Goal: Find specific page/section

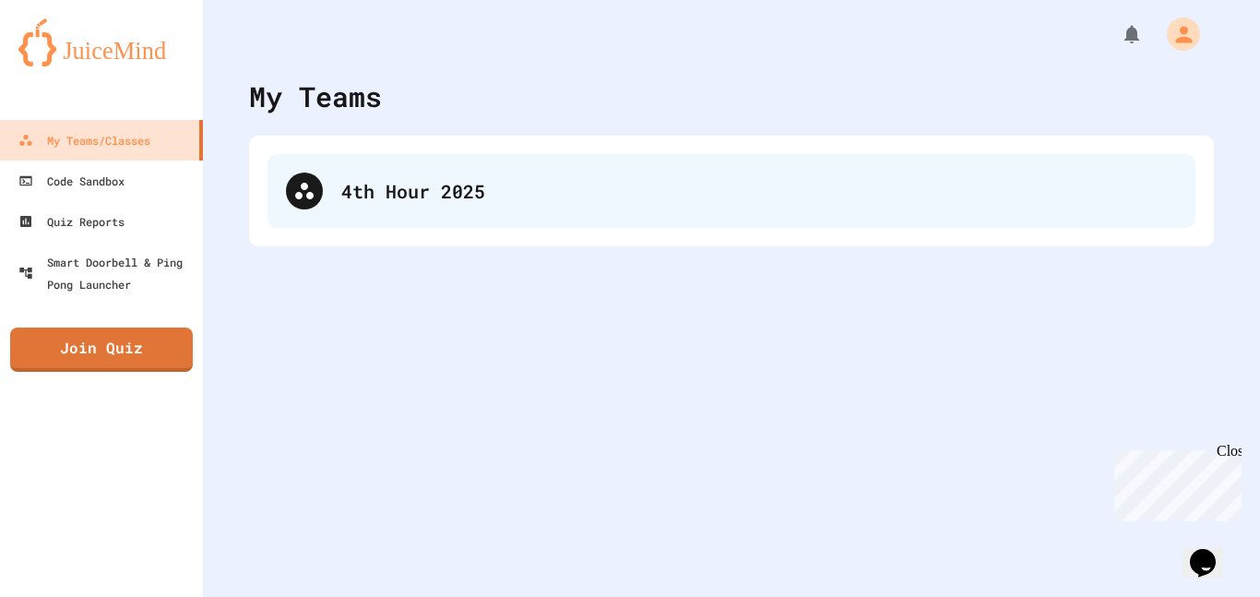
click at [413, 220] on div "4th Hour 2025" at bounding box center [731, 191] width 928 height 74
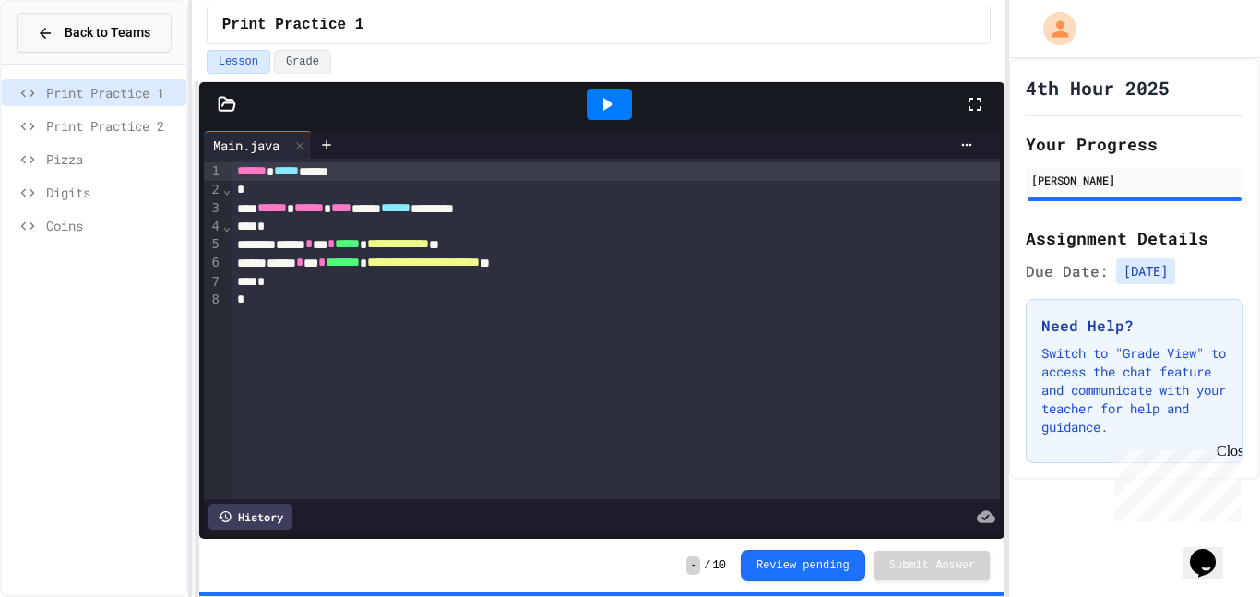
click at [63, 35] on div "Back to Teams" at bounding box center [93, 32] width 113 height 19
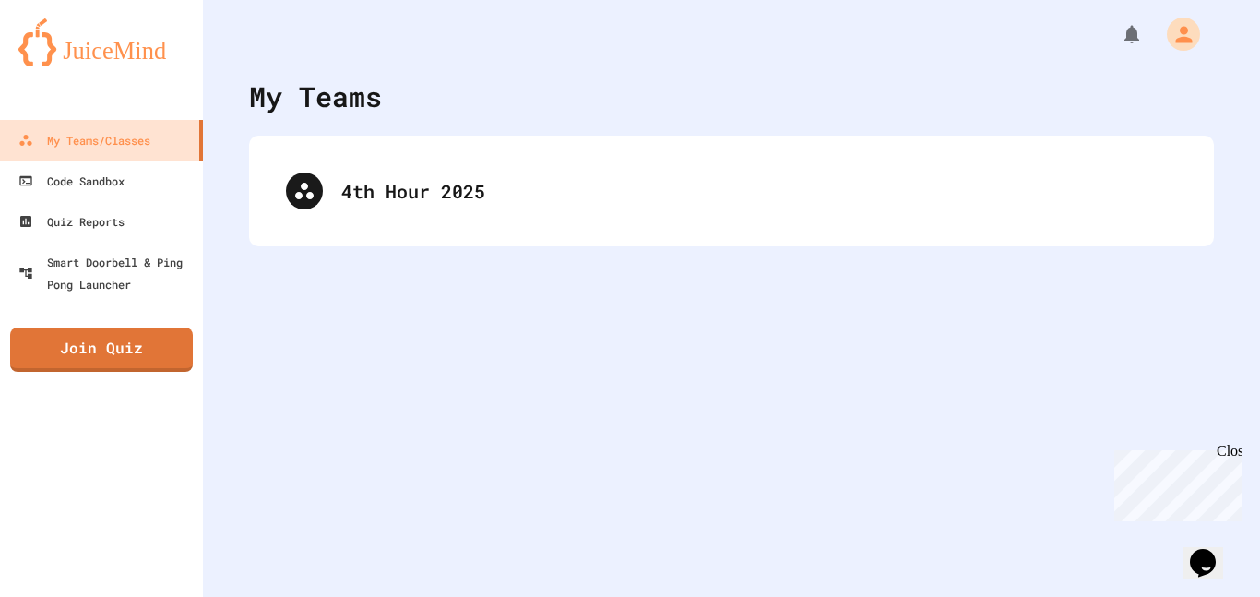
click at [391, 410] on div "My Teams 4th Hour 2025" at bounding box center [731, 298] width 1057 height 597
